Goal: Transaction & Acquisition: Subscribe to service/newsletter

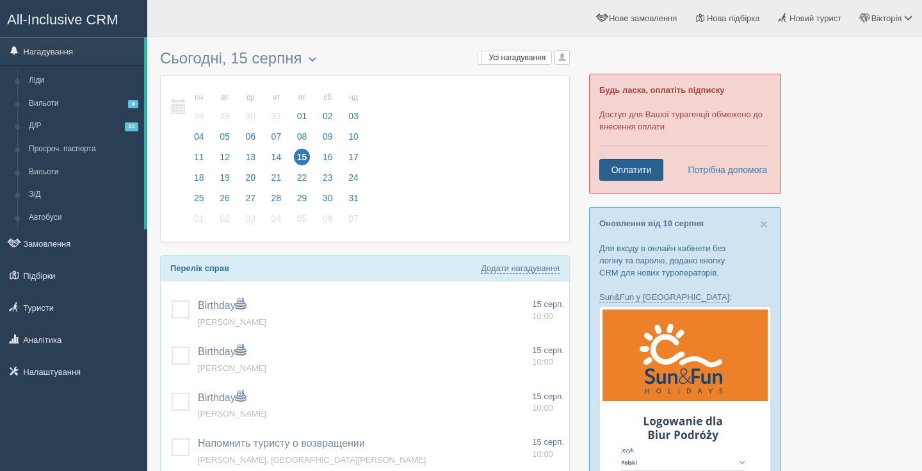
click at [643, 172] on link "Оплатити" at bounding box center [631, 170] width 64 height 22
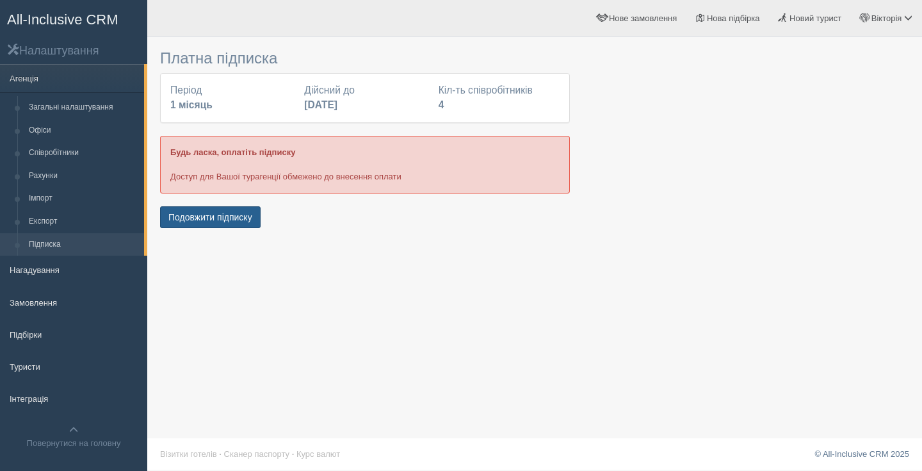
click at [202, 219] on button "Подовжити підписку" at bounding box center [210, 217] width 101 height 22
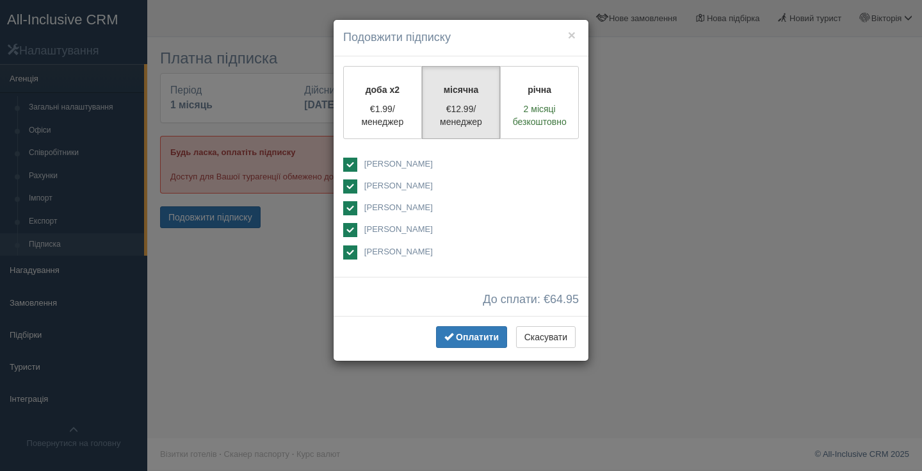
click at [345, 205] on ins at bounding box center [350, 208] width 14 height 14
checkbox input "false"
click at [461, 341] on button "Оплатити" at bounding box center [471, 337] width 71 height 22
